Goal: Transaction & Acquisition: Download file/media

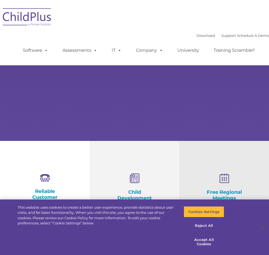
select select "MEDIUM"
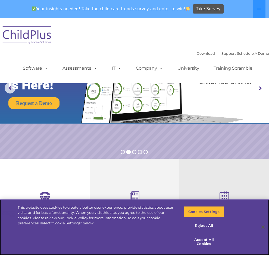
click at [229, 230] on div "Cookies Settings Reject All Accept All Cookies" at bounding box center [205, 228] width 59 height 56
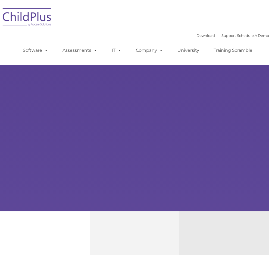
type input ""
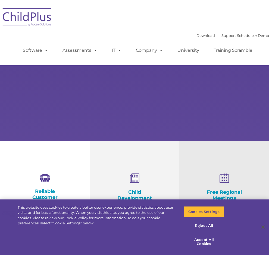
select select "MEDIUM"
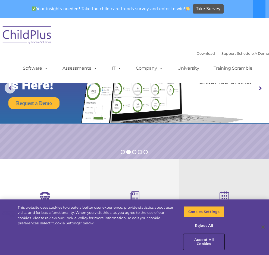
click at [207, 243] on button "Accept All Cookies" at bounding box center [203, 242] width 40 height 15
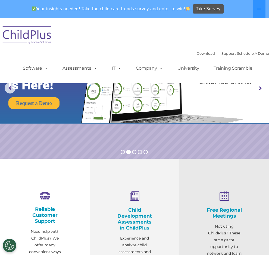
click at [224, 129] on rs-slide "Request a Demo The Future of ChildPlus is Here! Boost your productivity and str…" at bounding box center [134, 88] width 269 height 141
click at [36, 43] on img at bounding box center [27, 35] width 54 height 27
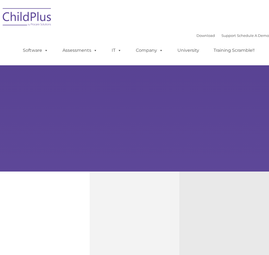
type input ""
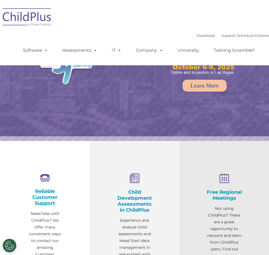
select select "MEDIUM"
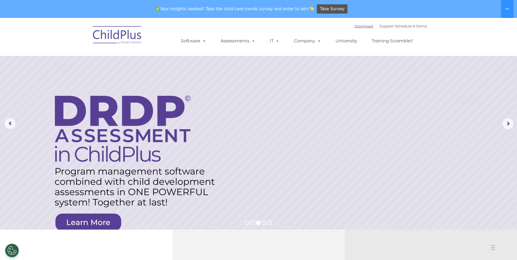
click at [268, 27] on link "Download" at bounding box center [363, 26] width 18 height 4
